Goal: Entertainment & Leisure: Consume media (video, audio)

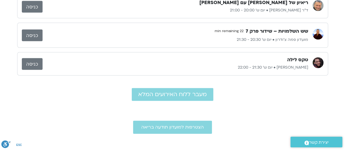
scroll to position [338, 0]
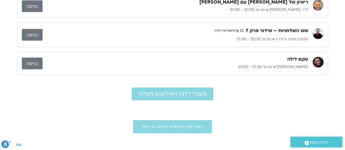
click at [34, 60] on link "כניסה" at bounding box center [32, 64] width 21 height 12
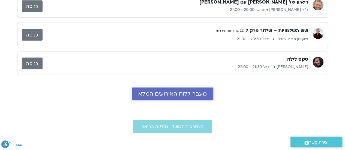
click at [176, 91] on span "מעבר ללוח האירועים המלא" at bounding box center [172, 94] width 68 height 6
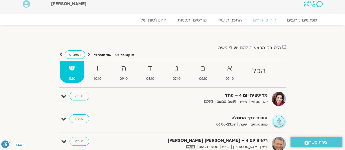
scroll to position [4, 0]
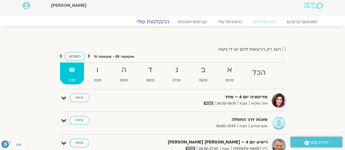
click at [166, 20] on link "ההקלטות שלי" at bounding box center [153, 22] width 46 height 7
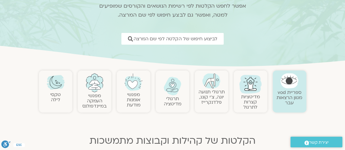
scroll to position [55, 0]
click at [55, 88] on img at bounding box center [56, 82] width 18 height 18
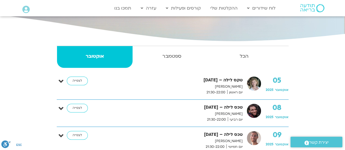
scroll to position [87, 0]
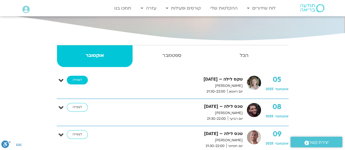
click at [77, 78] on link "לצפייה" at bounding box center [77, 80] width 21 height 9
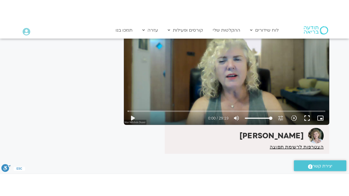
scroll to position [69, 0]
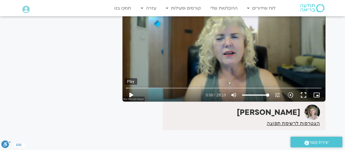
click at [131, 95] on button "play_arrow" at bounding box center [130, 95] width 13 height 13
drag, startPoint x: 304, startPoint y: 92, endPoint x: 304, endPoint y: 125, distance: 33.0
click at [304, 92] on button "fullscreen" at bounding box center [303, 95] width 13 height 13
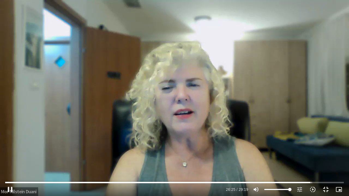
drag, startPoint x: 304, startPoint y: 125, endPoint x: 301, endPoint y: 116, distance: 9.7
click at [301, 116] on div "Skip Ad pause 26:25 / 29:19 volume_up Mute tune Resolution Auto 720p slow_motio…" at bounding box center [174, 98] width 349 height 196
type input "1585.49232"
